Goal: Information Seeking & Learning: Learn about a topic

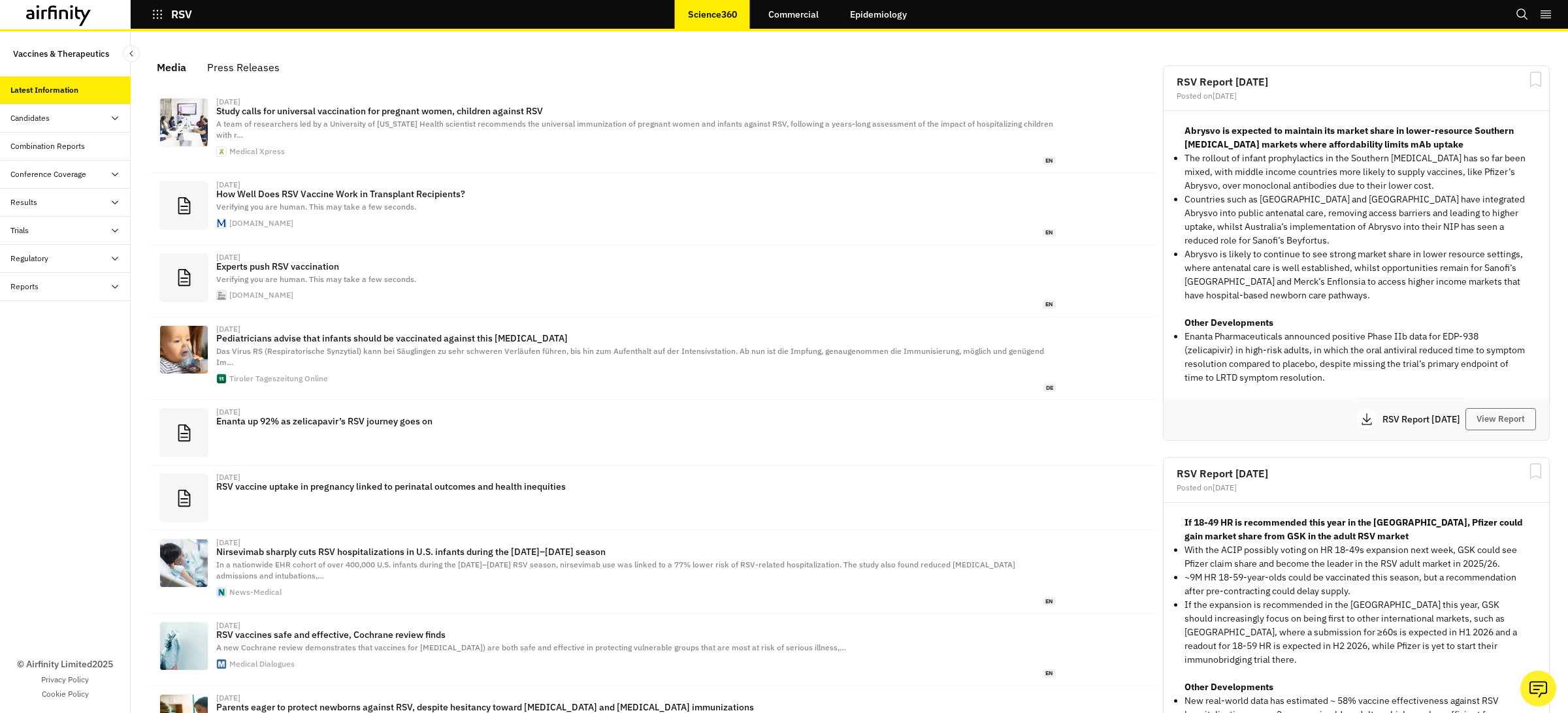
scroll to position [815, 392]
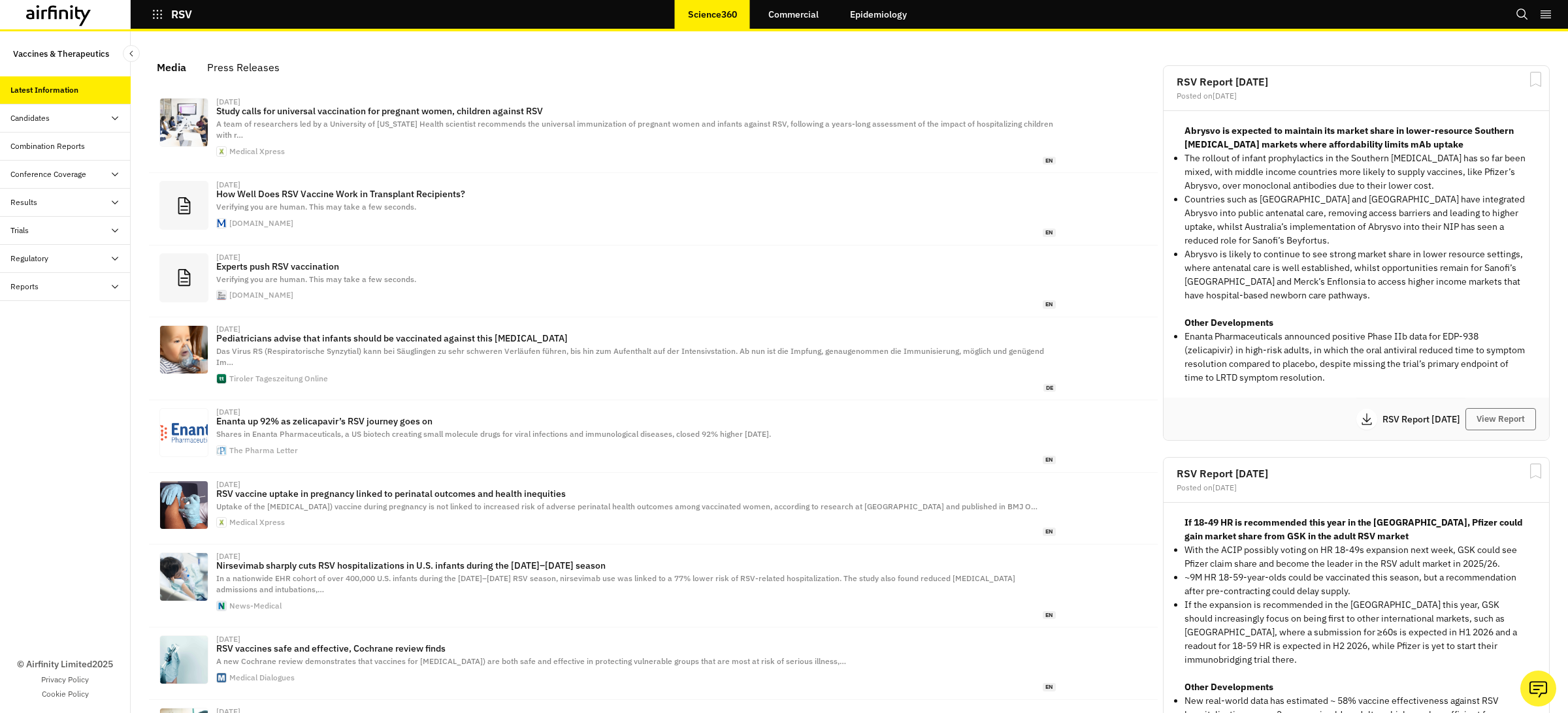
click at [45, 177] on div "Conference Coverage" at bounding box center [48, 174] width 76 height 12
click at [71, 206] on div "Daily Debriefs" at bounding box center [75, 202] width 110 height 12
